Goal: Information Seeking & Learning: Learn about a topic

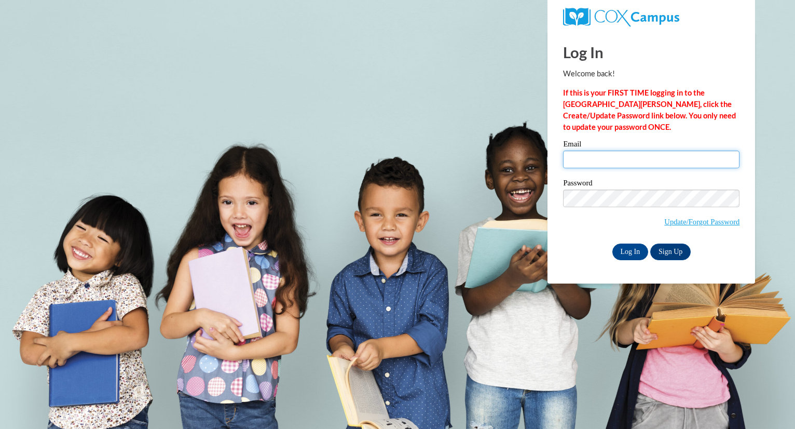
click at [571, 164] on input "Email" at bounding box center [651, 160] width 177 height 18
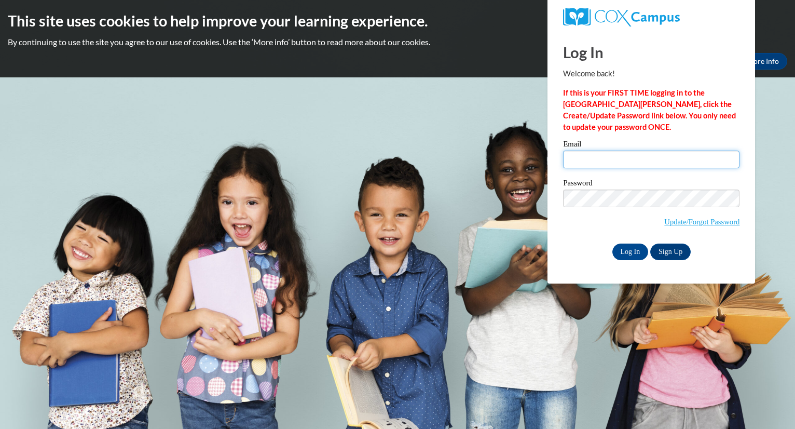
type input "erinzajc15@gmail.com"
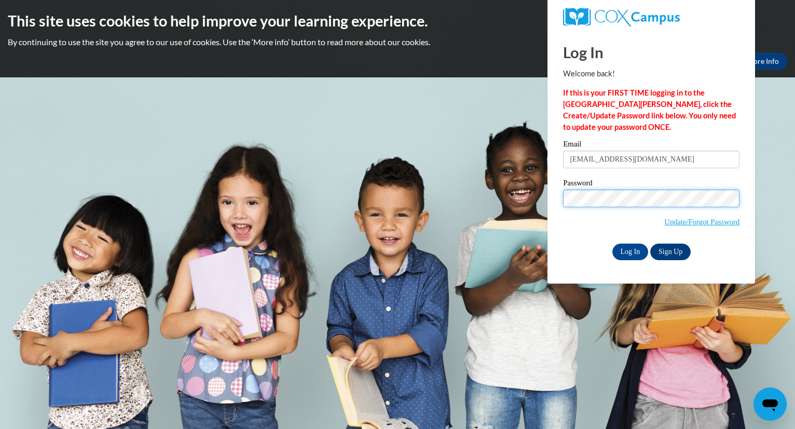
click at [613, 243] on input "Log In" at bounding box center [631, 251] width 36 height 17
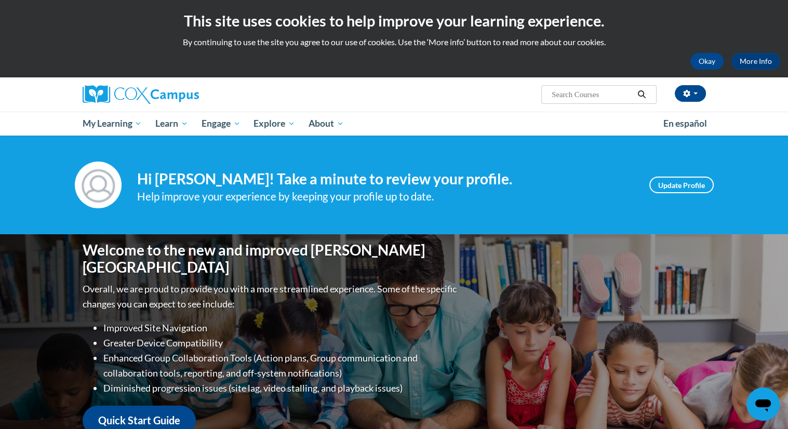
click at [578, 93] on input "Search..." at bounding box center [591, 94] width 83 height 12
type input "impact early literacy practices early literacy instruction"
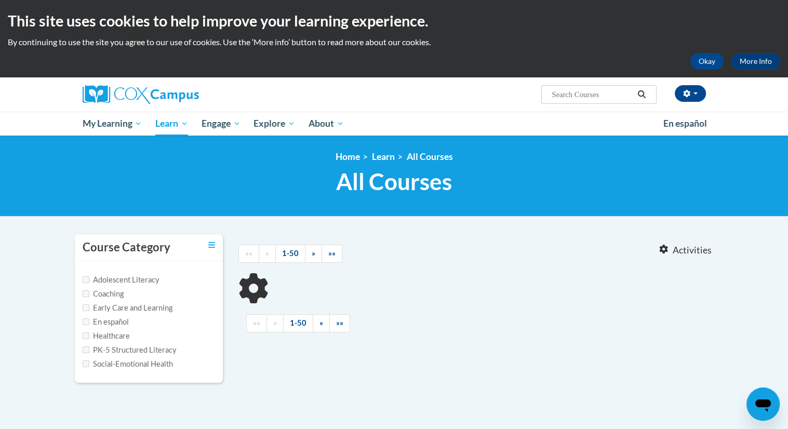
type input "impact early literacy practices early literacy instruction"
click at [579, 98] on input "impact early literacy practices early literacy instruction" at bounding box center [591, 94] width 83 height 12
